Goal: Navigation & Orientation: Understand site structure

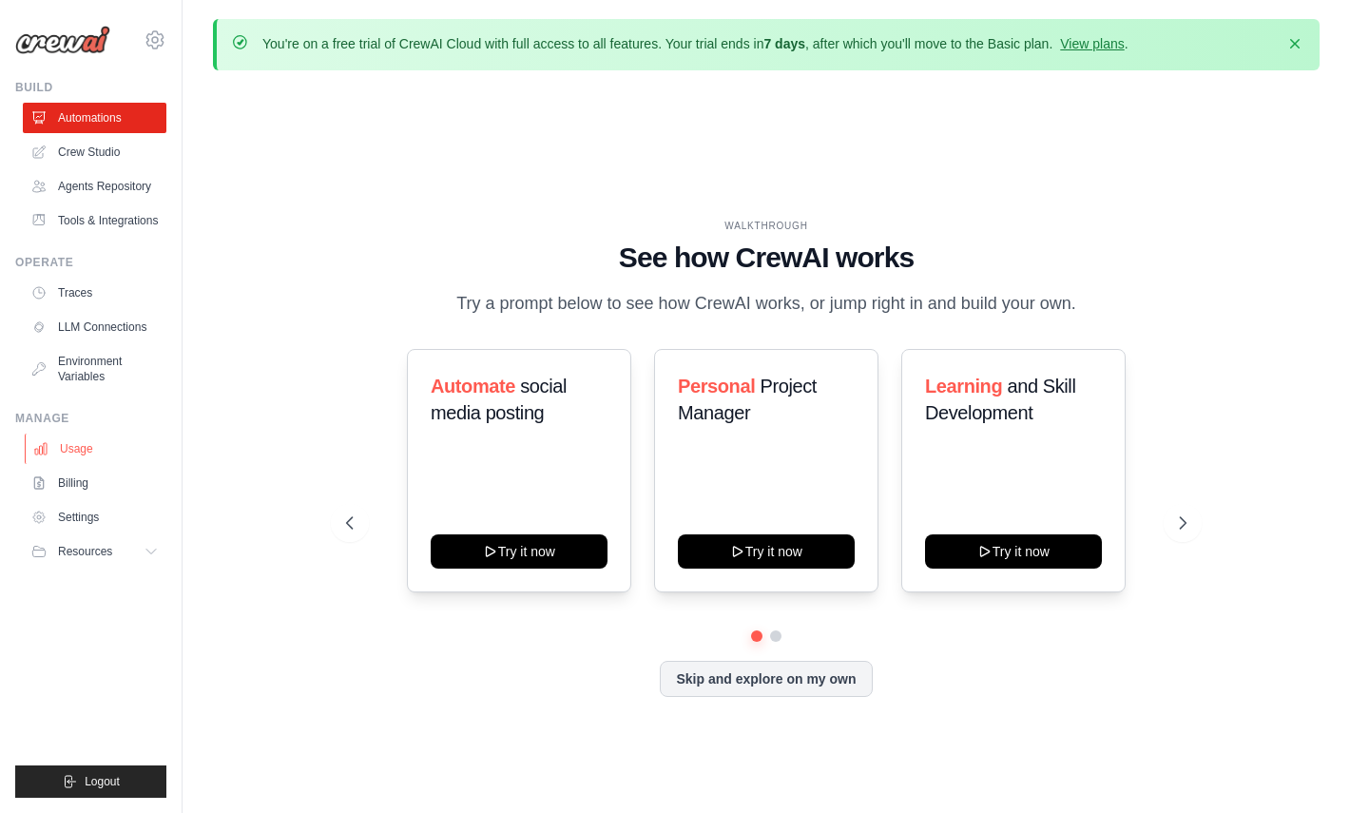
click at [97, 452] on link "Usage" at bounding box center [97, 449] width 144 height 30
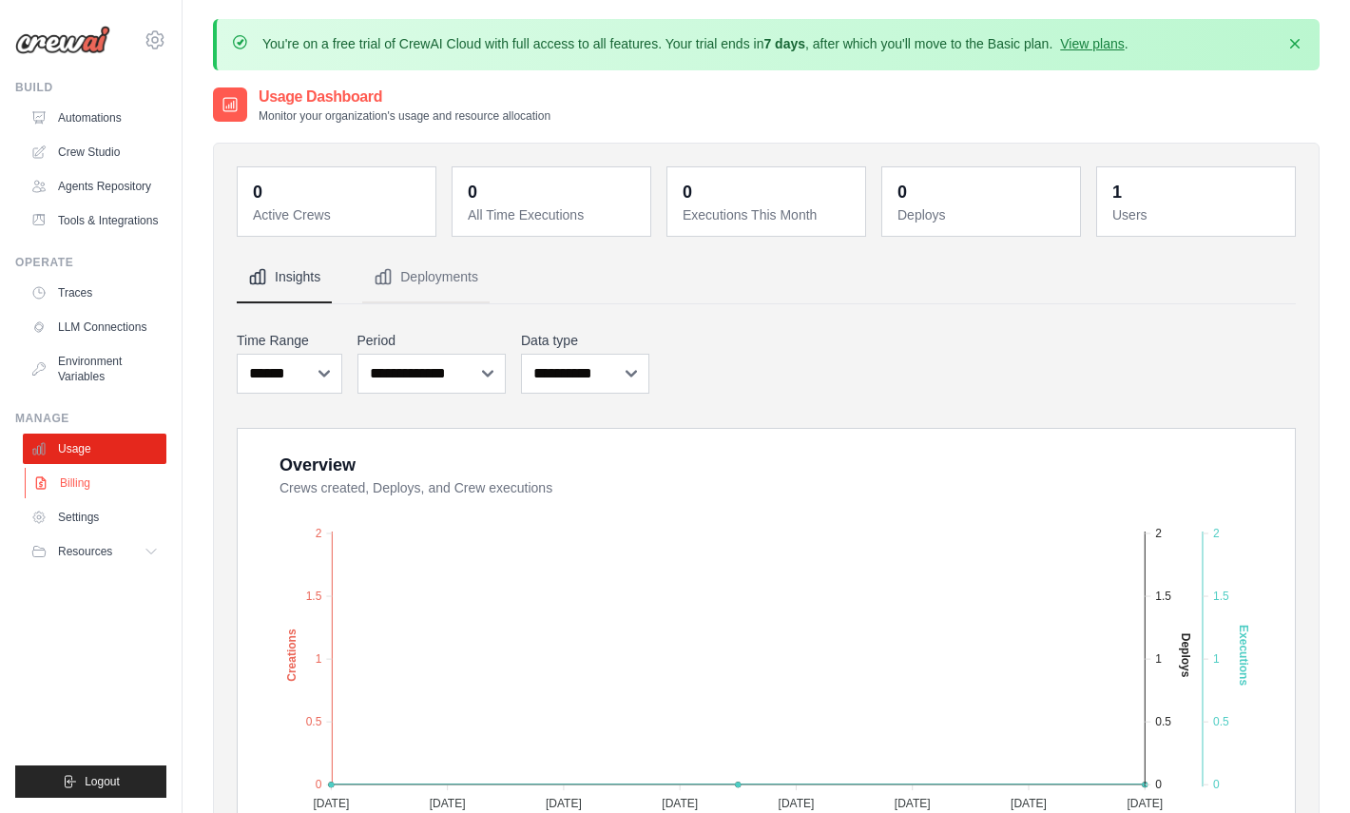
click at [53, 478] on link "Billing" at bounding box center [97, 483] width 144 height 30
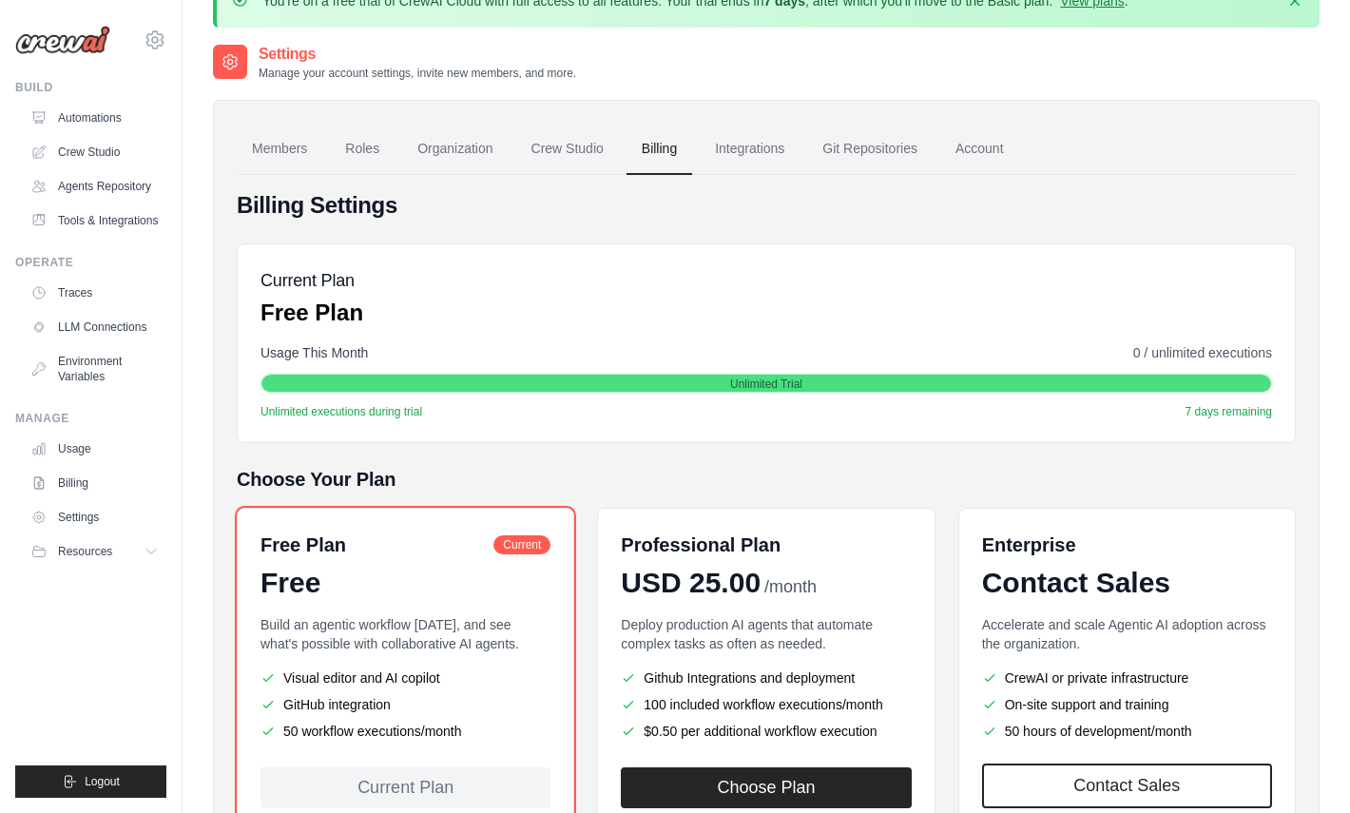
scroll to position [45, 0]
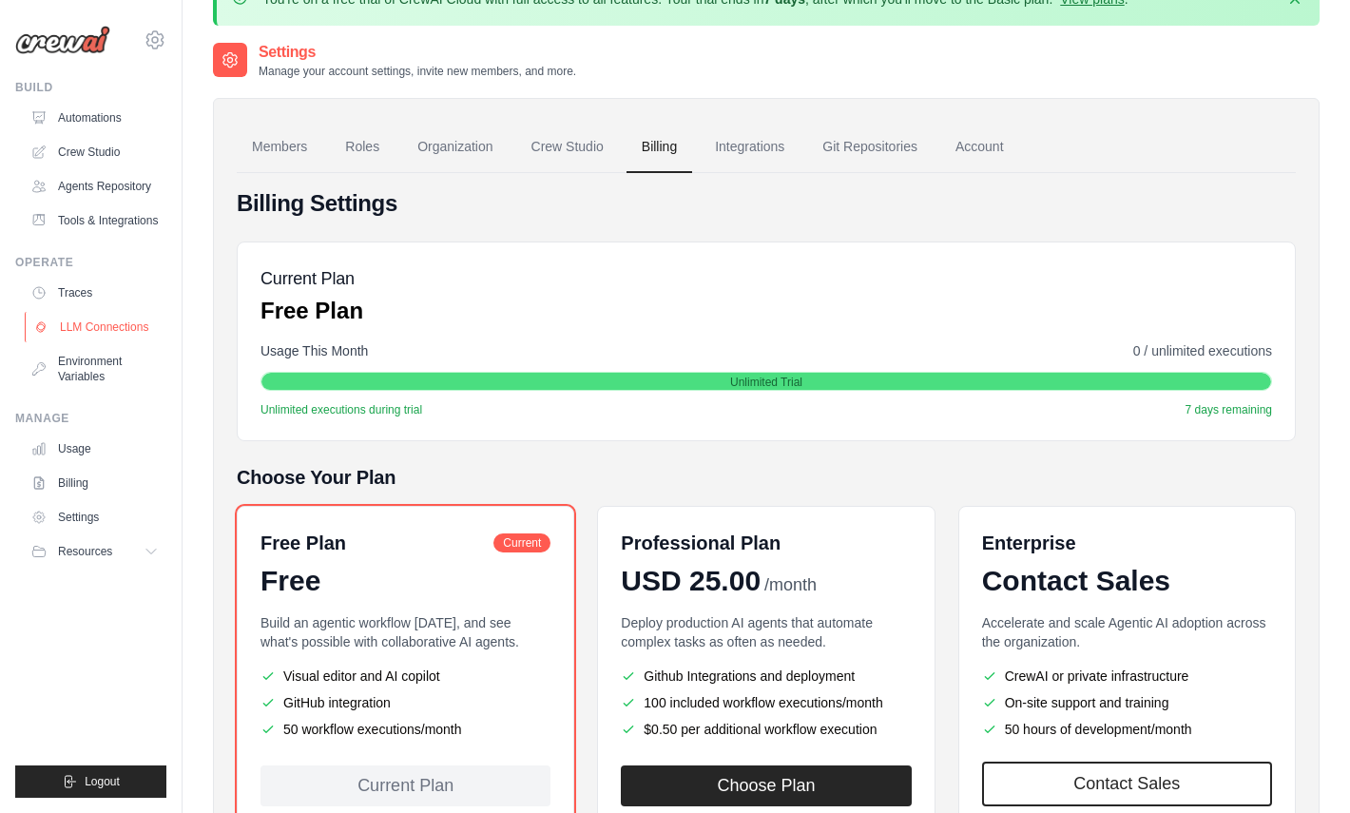
click at [120, 330] on link "LLM Connections" at bounding box center [97, 327] width 144 height 30
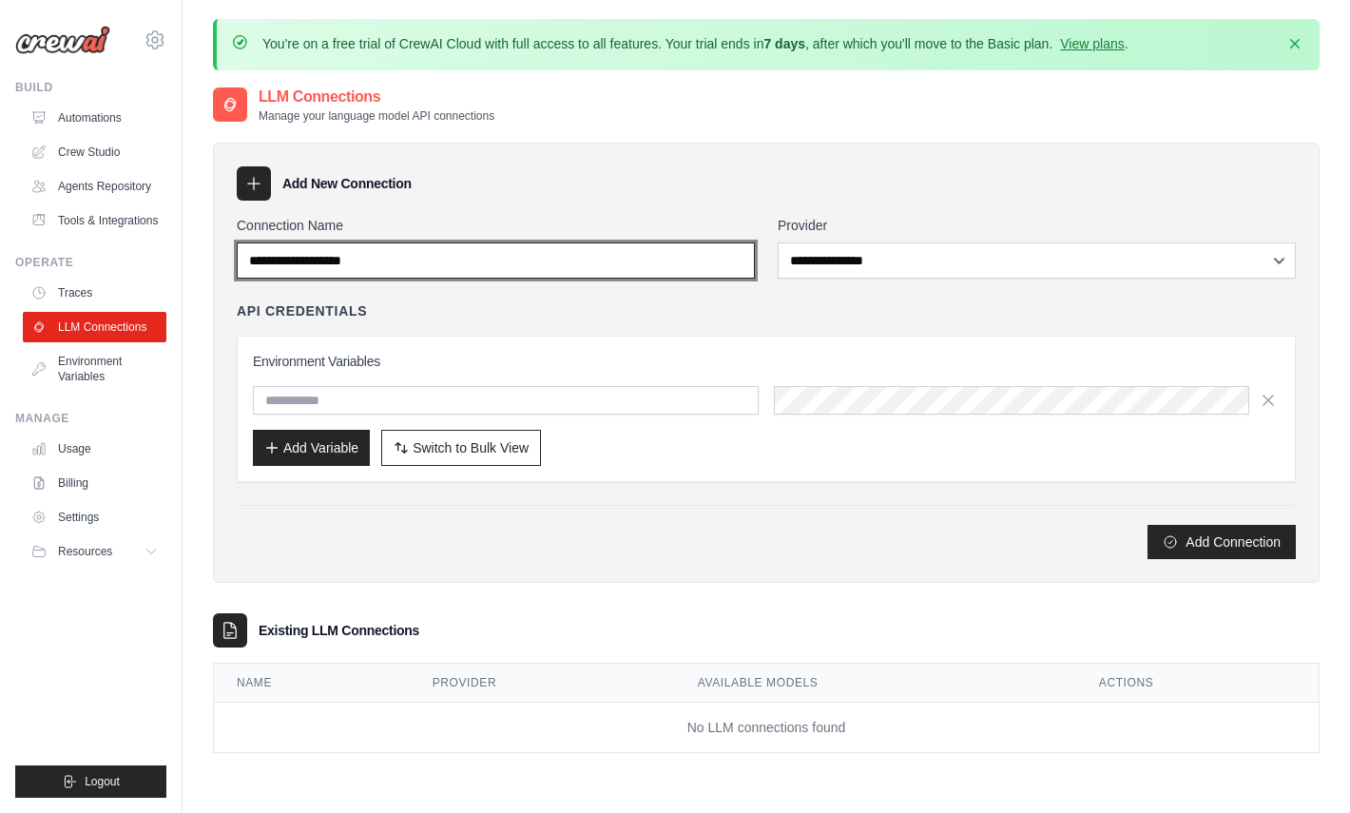
click at [439, 254] on input "Connection Name" at bounding box center [496, 260] width 518 height 36
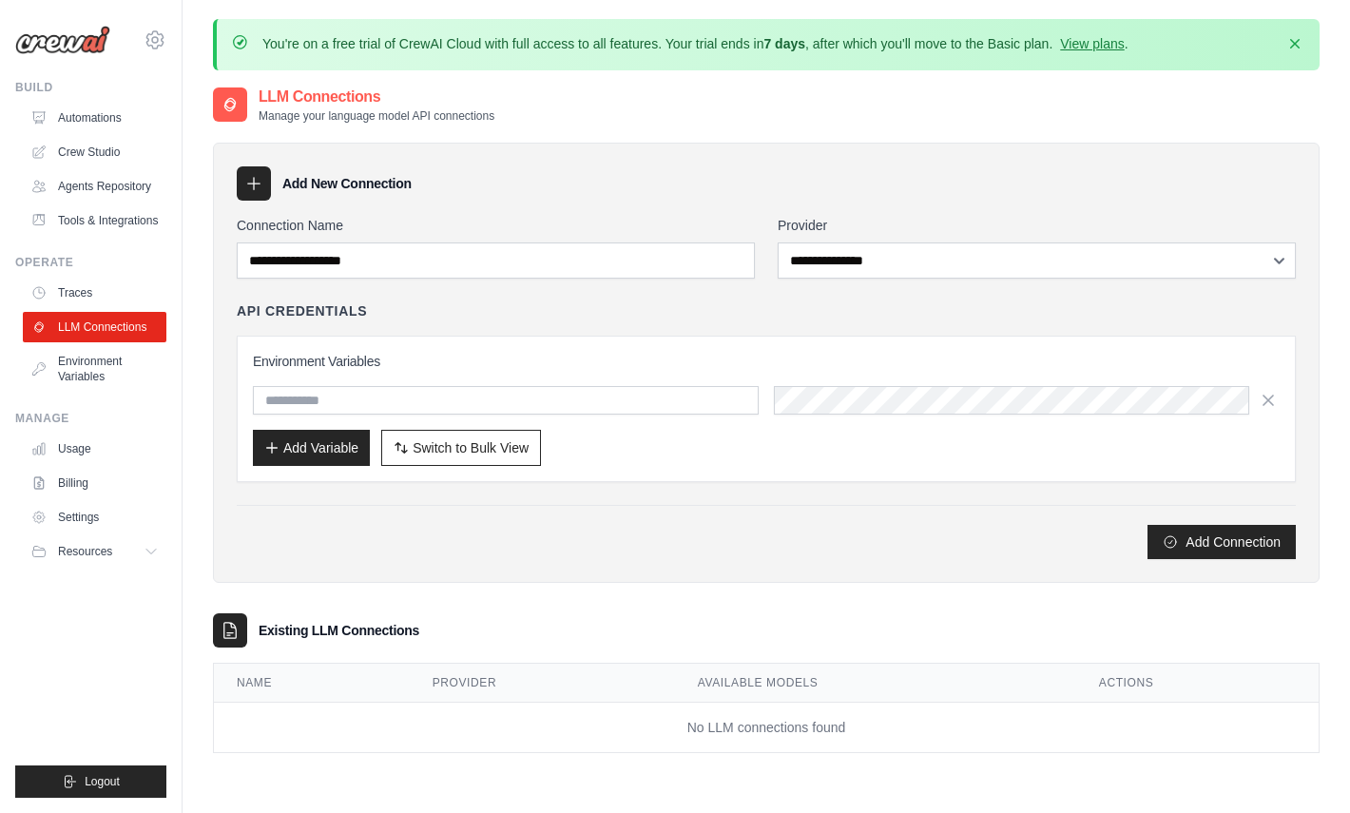
click at [474, 216] on label "Connection Name" at bounding box center [496, 225] width 518 height 19
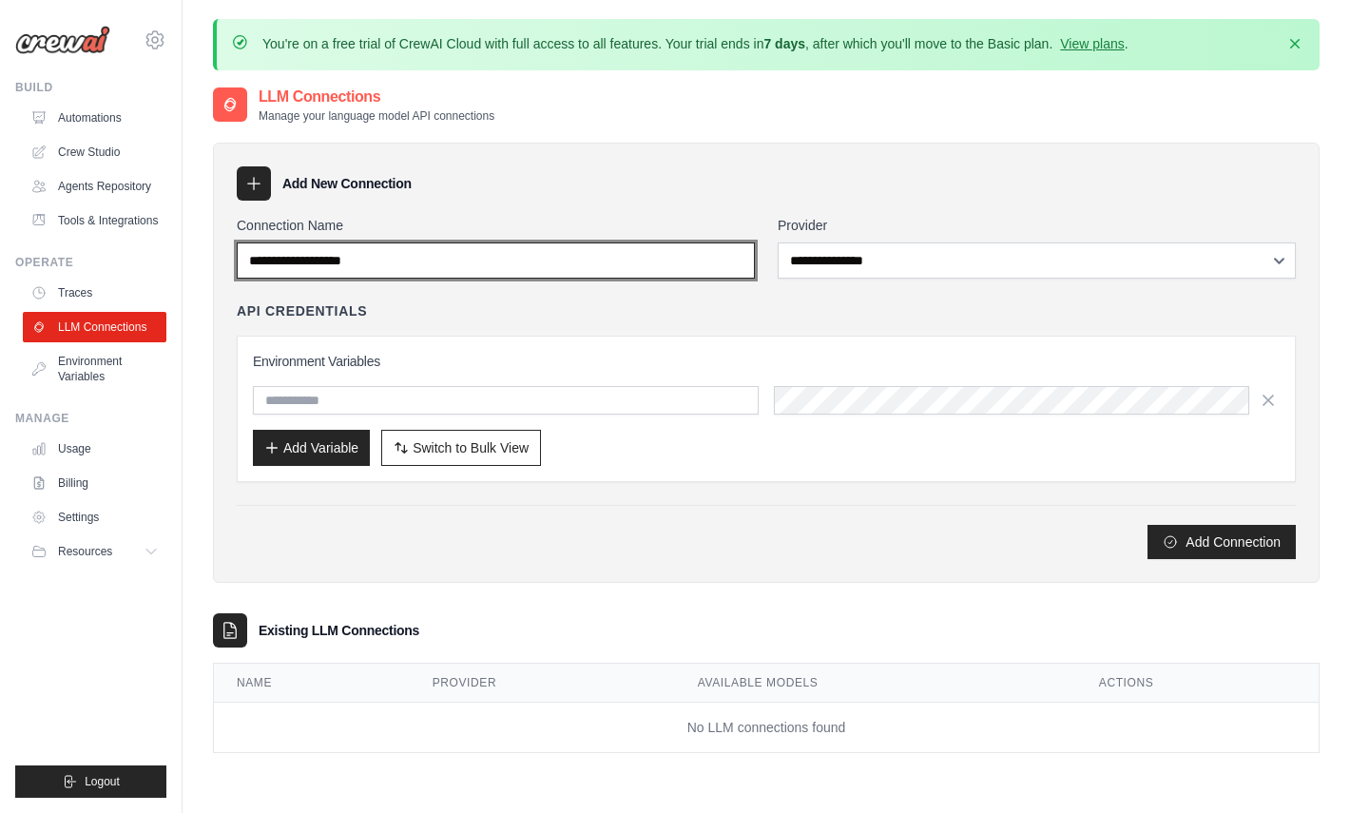
click at [474, 242] on input "Connection Name" at bounding box center [496, 260] width 518 height 36
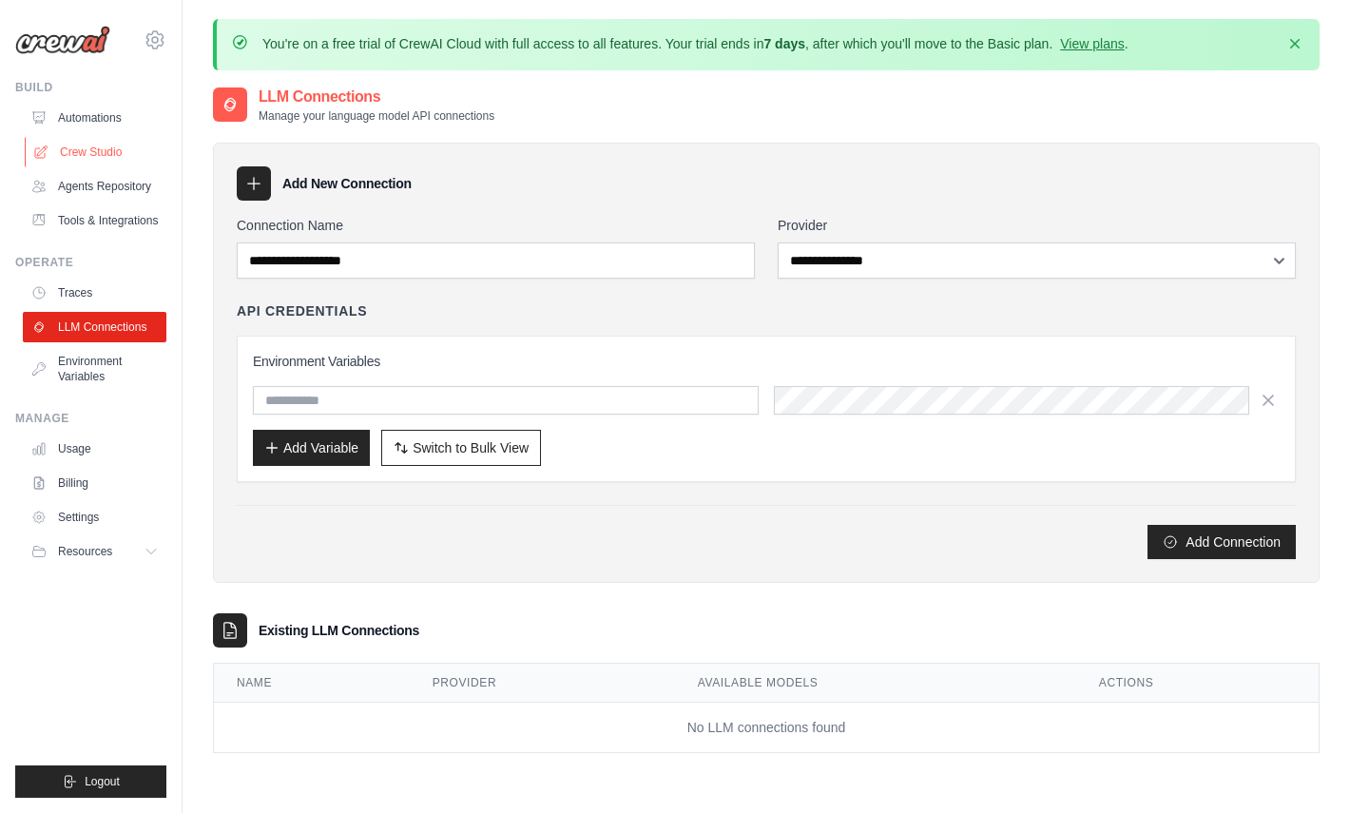
click at [115, 148] on link "Crew Studio" at bounding box center [97, 152] width 144 height 30
click at [107, 120] on link "Automations" at bounding box center [97, 118] width 144 height 30
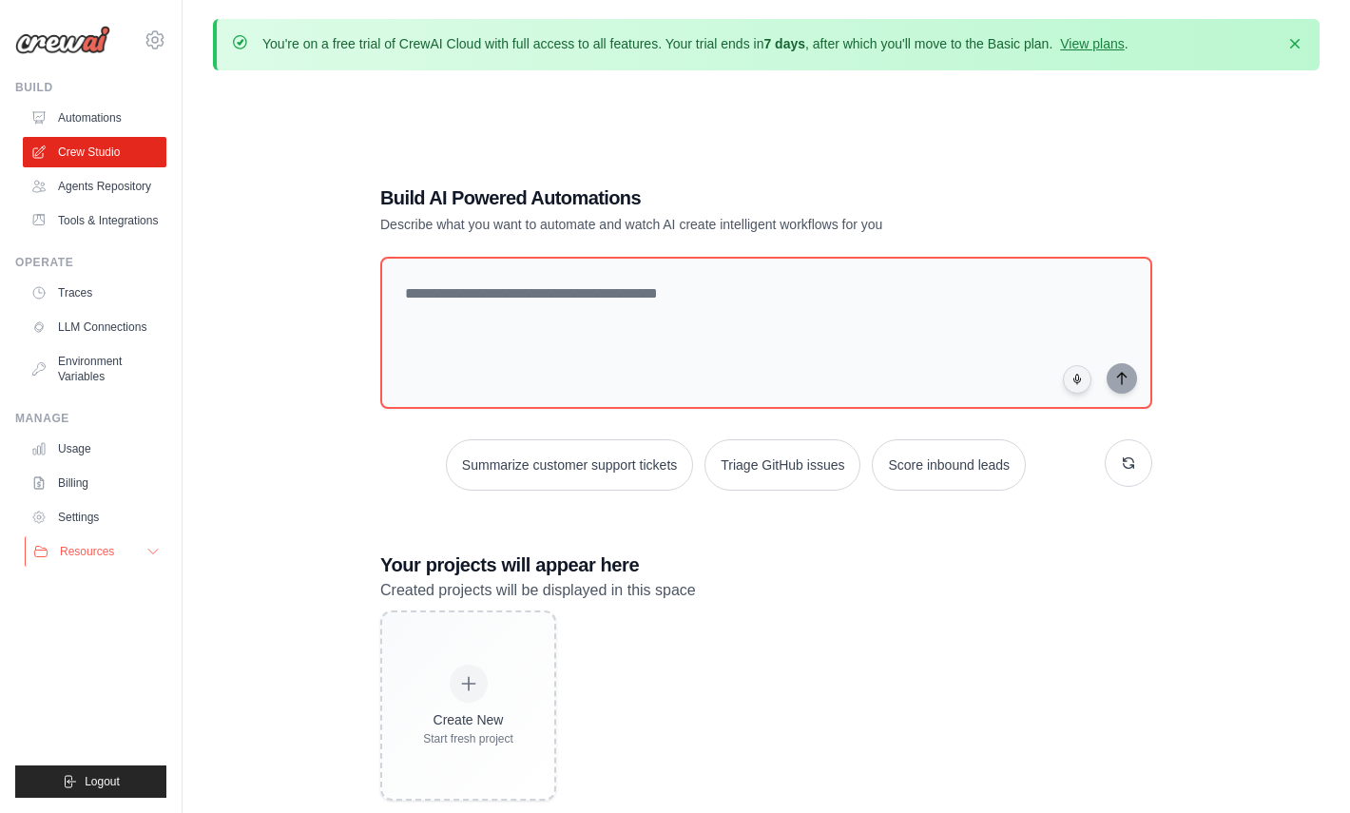
click at [132, 553] on button "Resources" at bounding box center [97, 551] width 144 height 30
click at [142, 549] on button "Resources" at bounding box center [97, 551] width 144 height 30
